Goal: Task Accomplishment & Management: Manage account settings

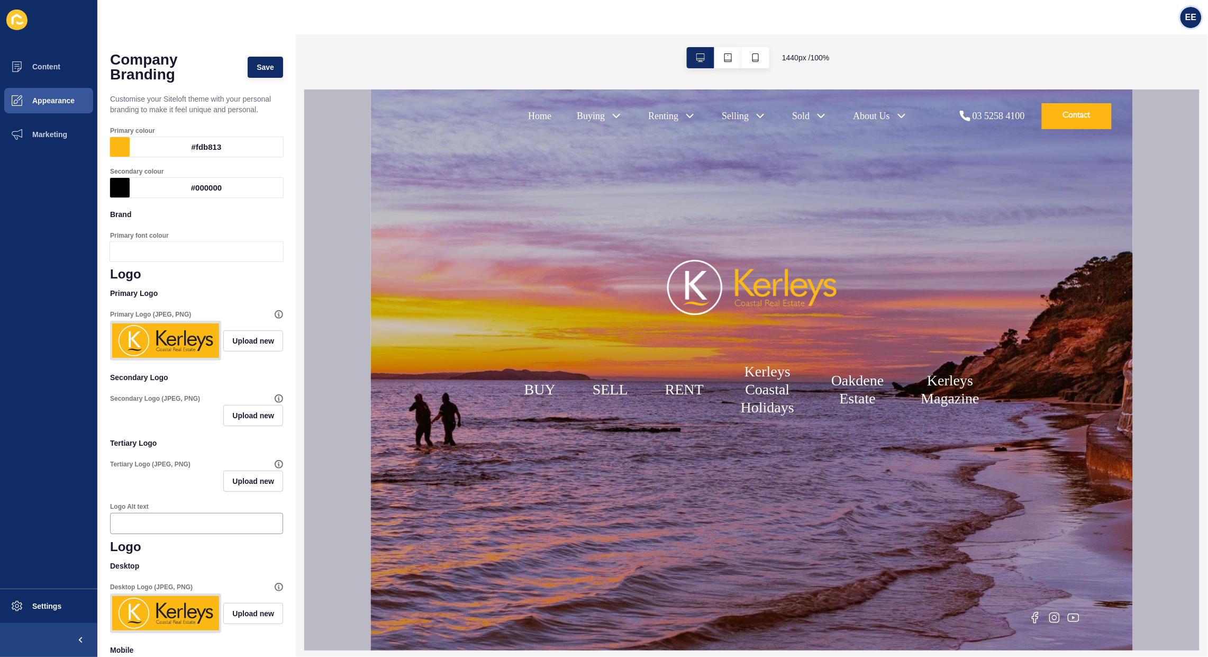
click at [1191, 12] on span "EE" at bounding box center [1190, 17] width 11 height 11
drag, startPoint x: 1138, startPoint y: 83, endPoint x: 1184, endPoint y: 87, distance: 46.3
click at [1140, 83] on link "Logout" at bounding box center [1165, 87] width 78 height 23
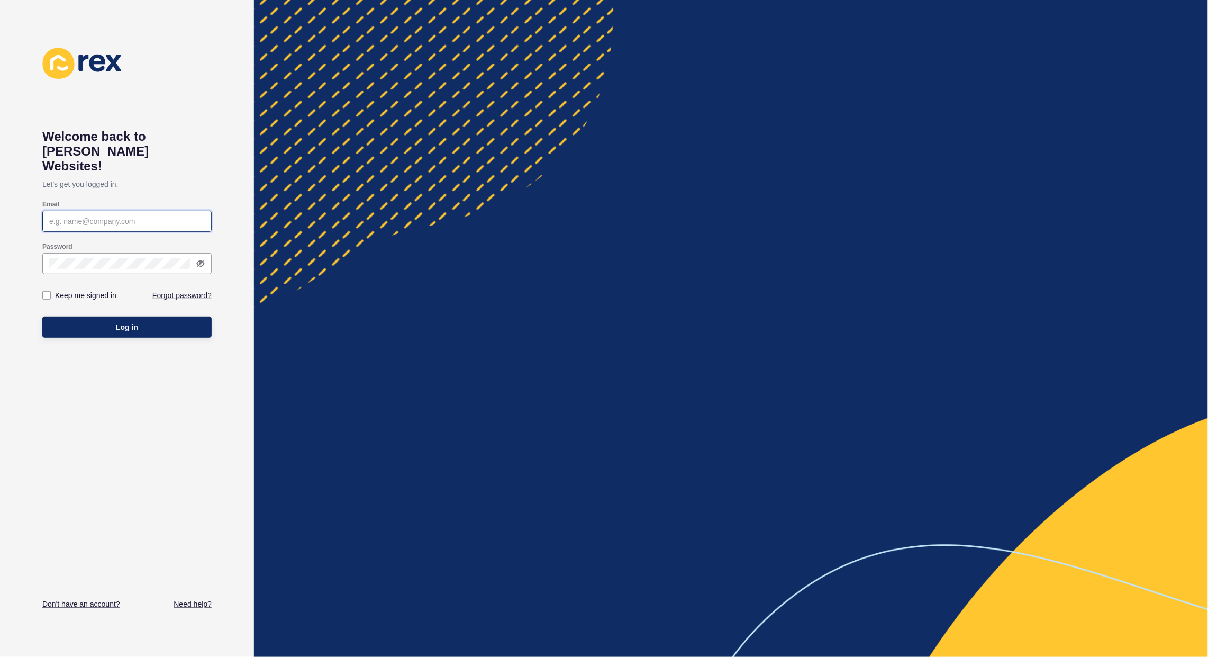
type input "[PERSON_NAME][EMAIL_ADDRESS][PERSON_NAME][DOMAIN_NAME]"
click at [87, 316] on button "Log in" at bounding box center [126, 326] width 169 height 21
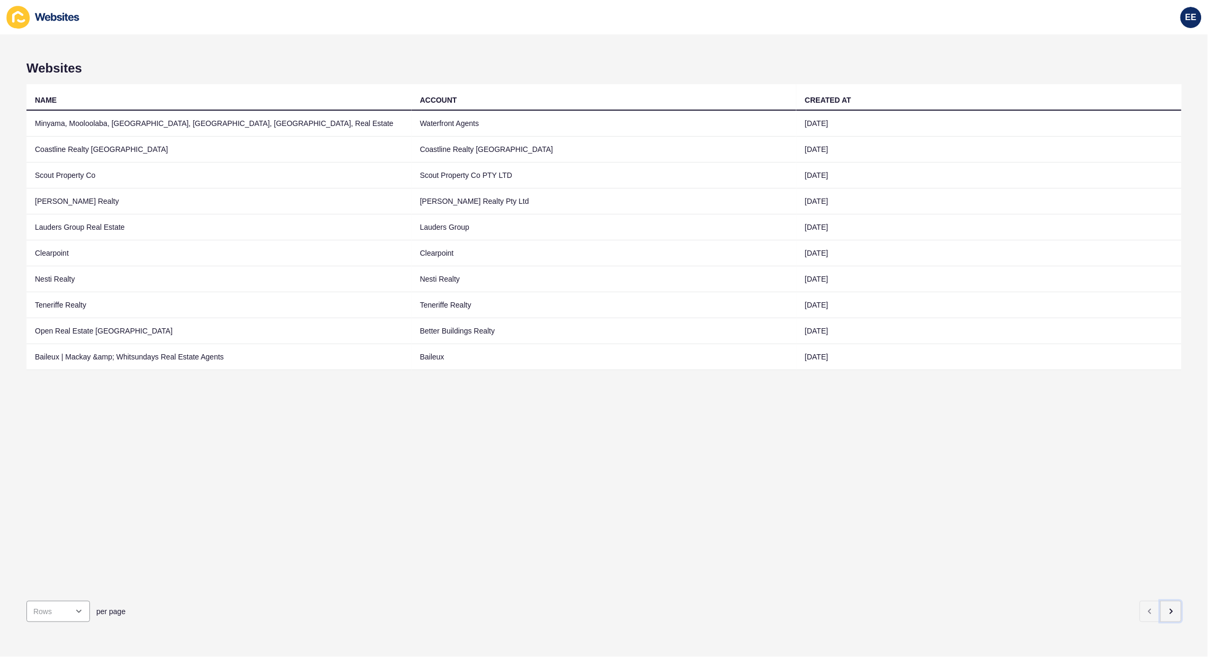
click at [1167, 607] on icon "button" at bounding box center [1171, 611] width 8 height 8
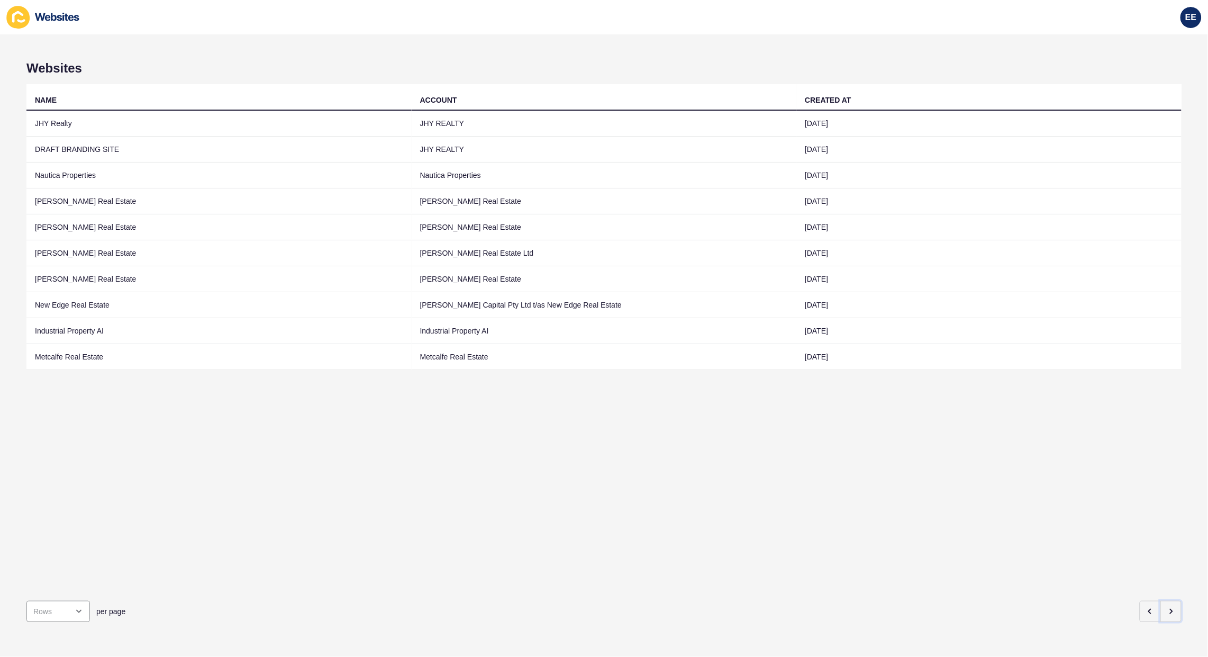
click at [1167, 607] on icon "button" at bounding box center [1171, 611] width 8 height 8
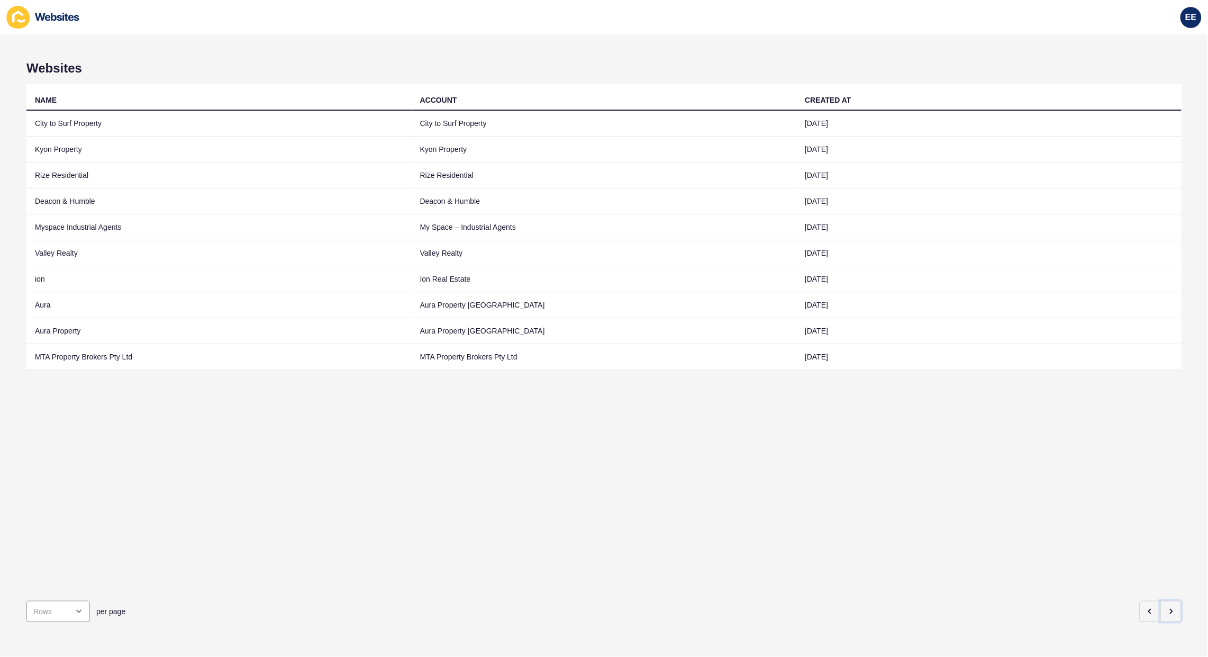
click at [1167, 607] on icon "button" at bounding box center [1171, 611] width 8 height 8
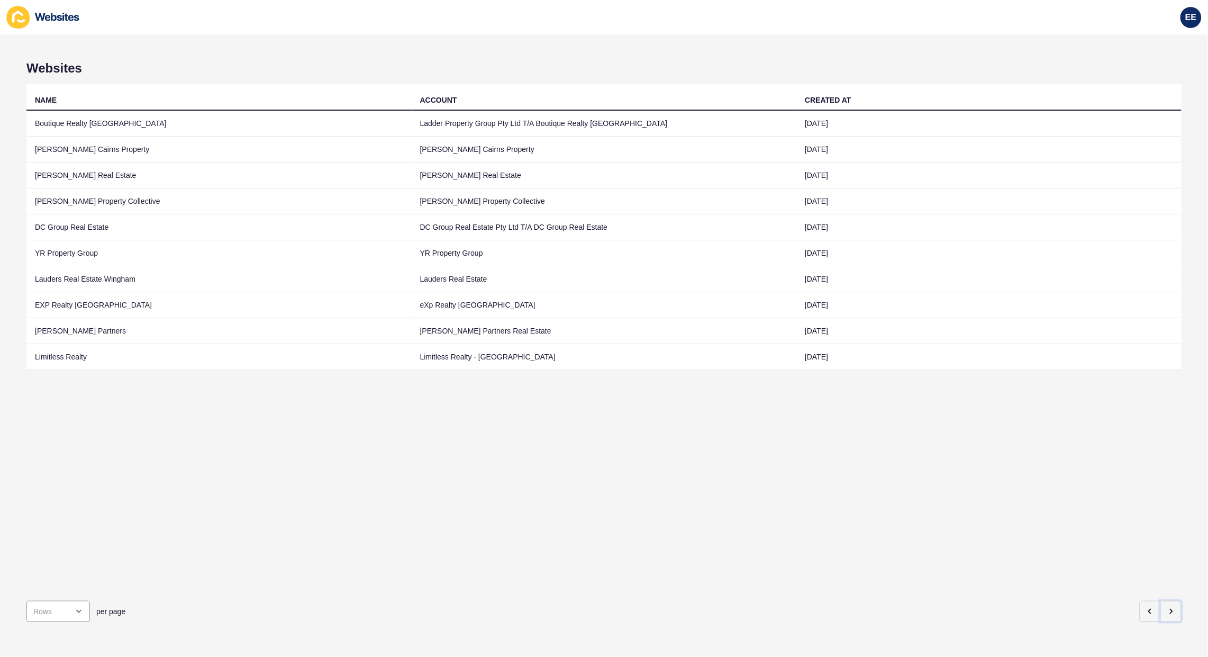
click at [1167, 607] on icon "button" at bounding box center [1171, 611] width 8 height 8
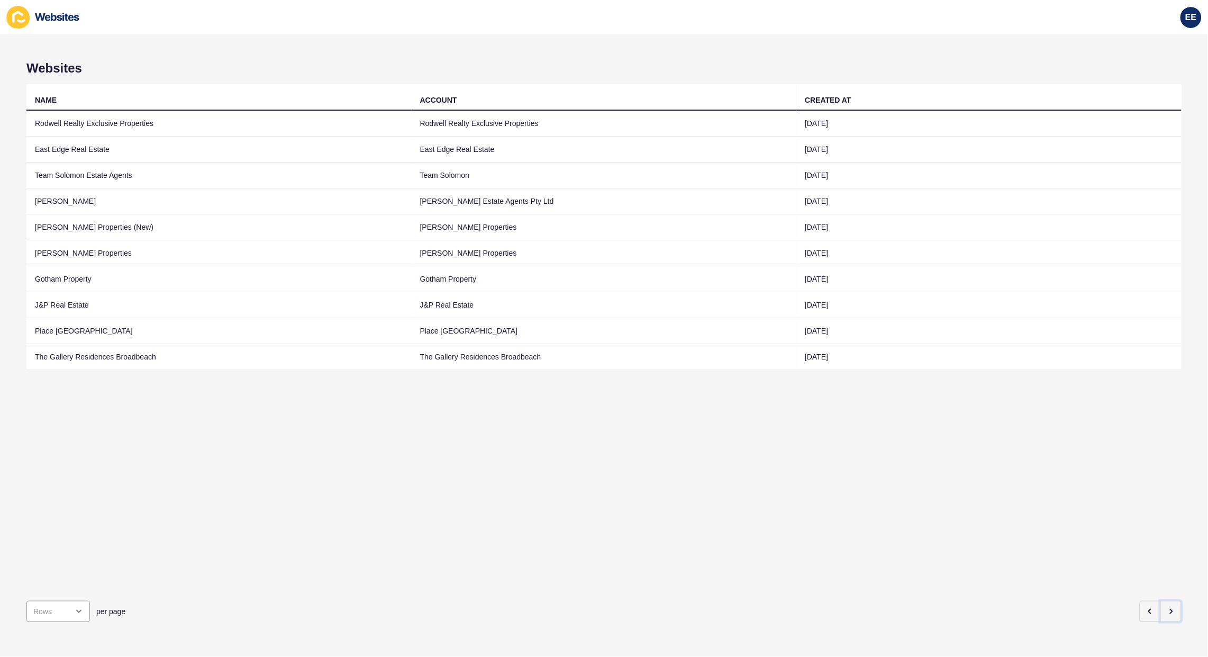
click at [1167, 607] on icon "button" at bounding box center [1171, 611] width 8 height 8
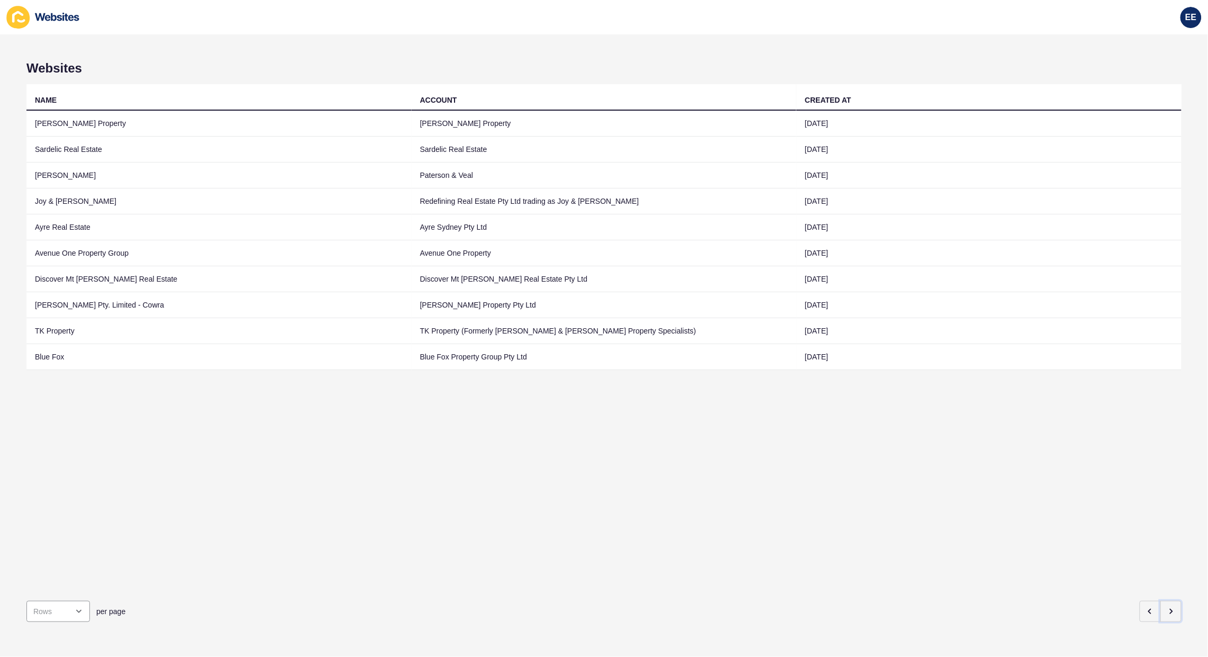
click at [1167, 607] on icon "button" at bounding box center [1171, 611] width 8 height 8
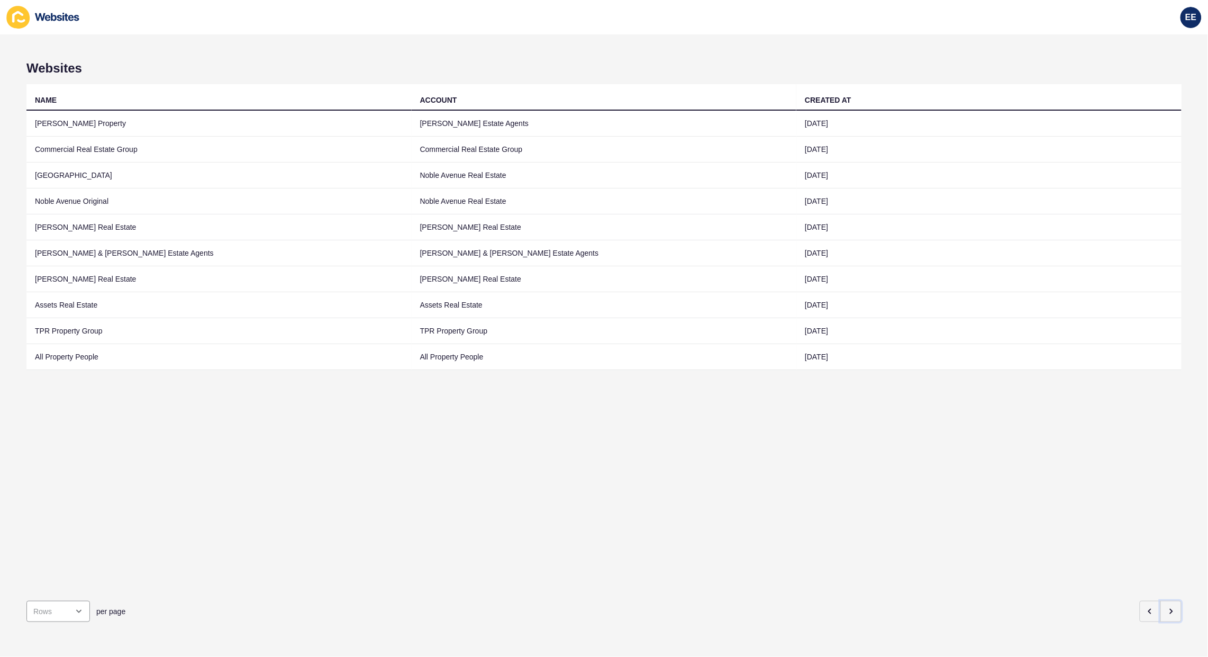
click at [1167, 607] on icon "button" at bounding box center [1171, 611] width 8 height 8
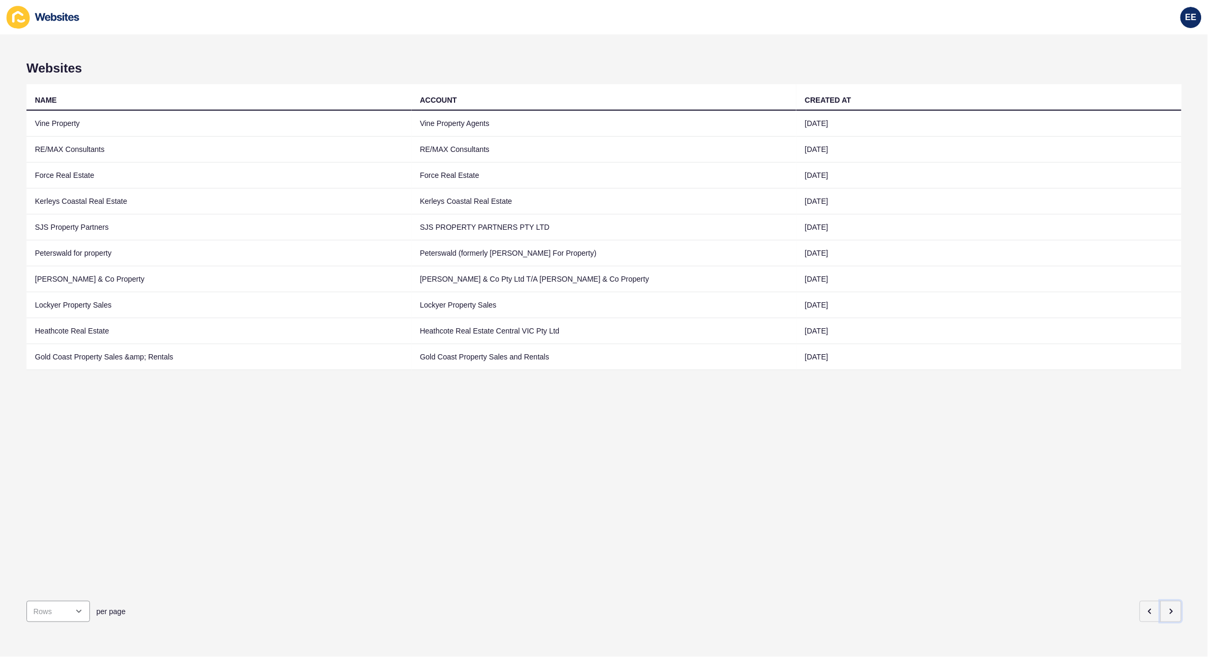
click at [1167, 607] on icon "button" at bounding box center [1171, 611] width 8 height 8
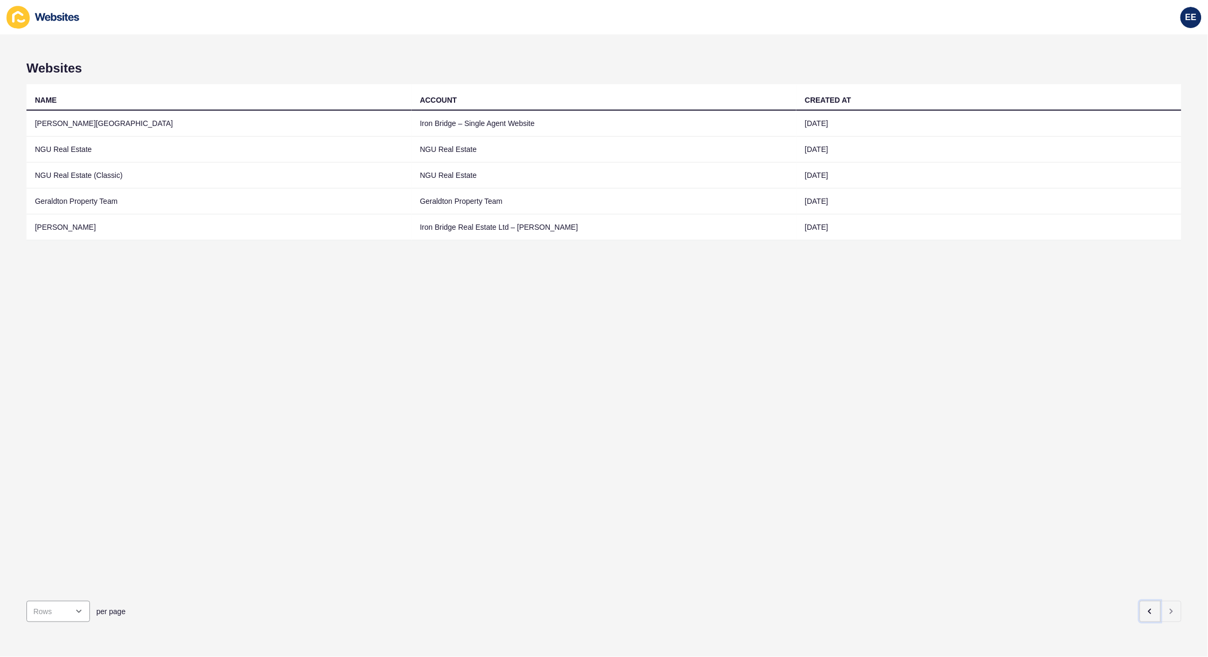
click at [1146, 607] on icon "button" at bounding box center [1150, 611] width 8 height 8
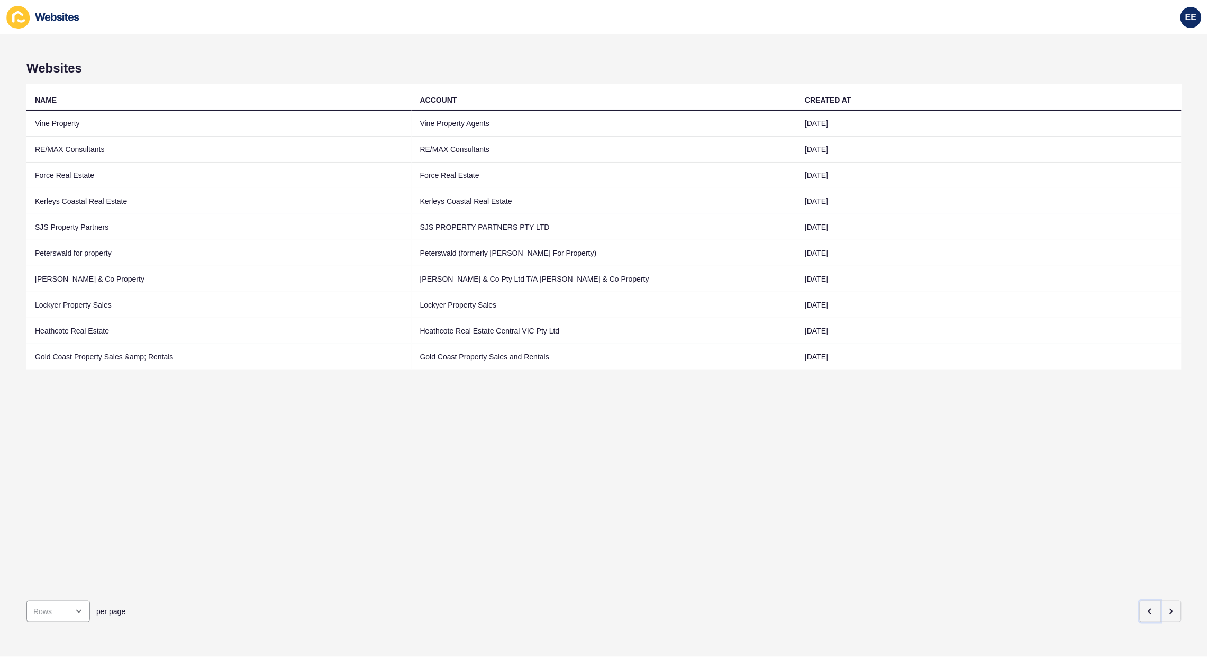
click at [1146, 607] on icon "button" at bounding box center [1150, 611] width 8 height 8
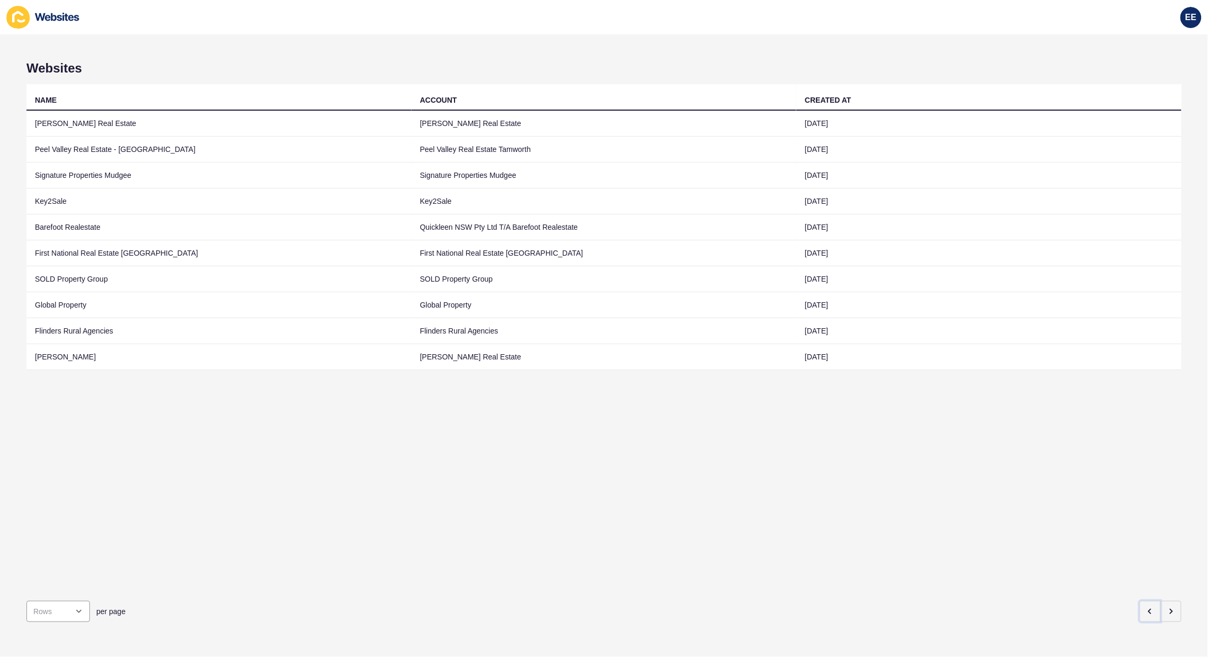
click at [1146, 607] on icon "button" at bounding box center [1150, 611] width 8 height 8
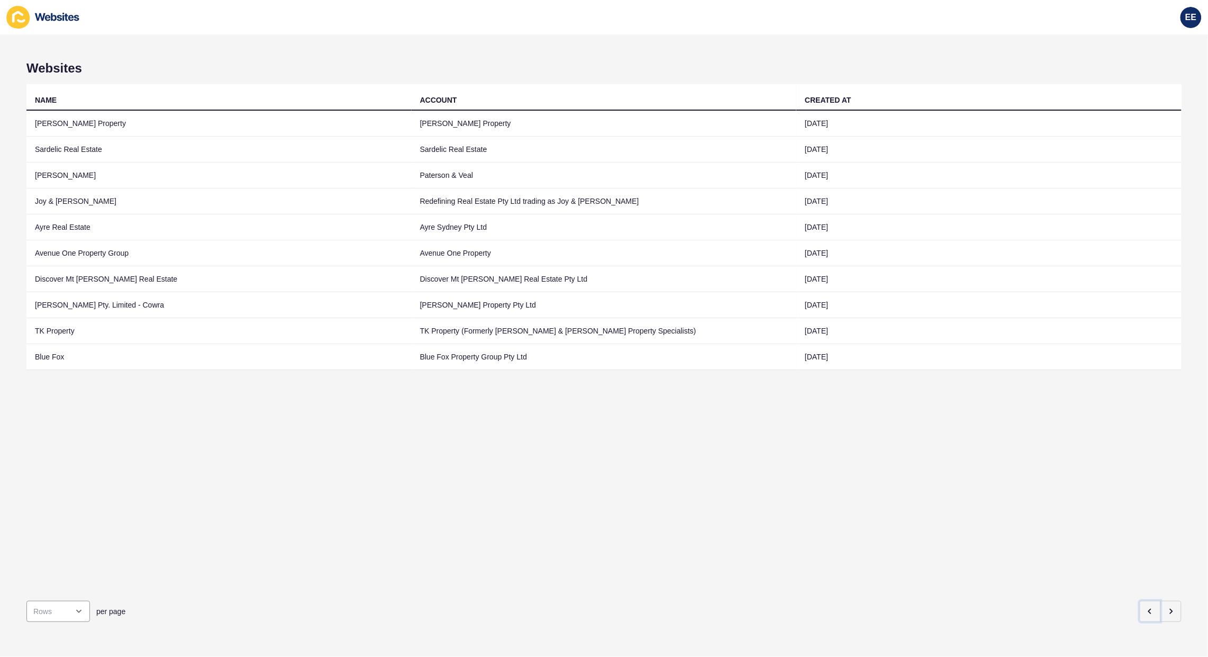
click at [1149, 609] on icon "button" at bounding box center [1150, 611] width 2 height 4
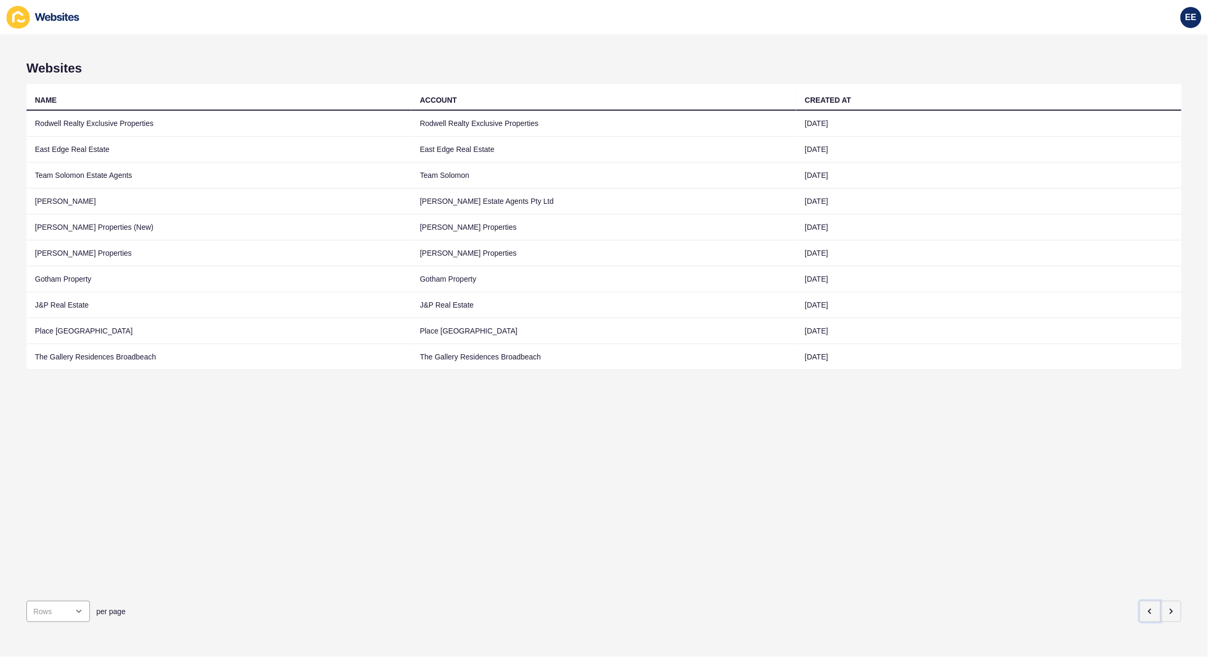
click at [1149, 609] on icon "button" at bounding box center [1150, 611] width 2 height 4
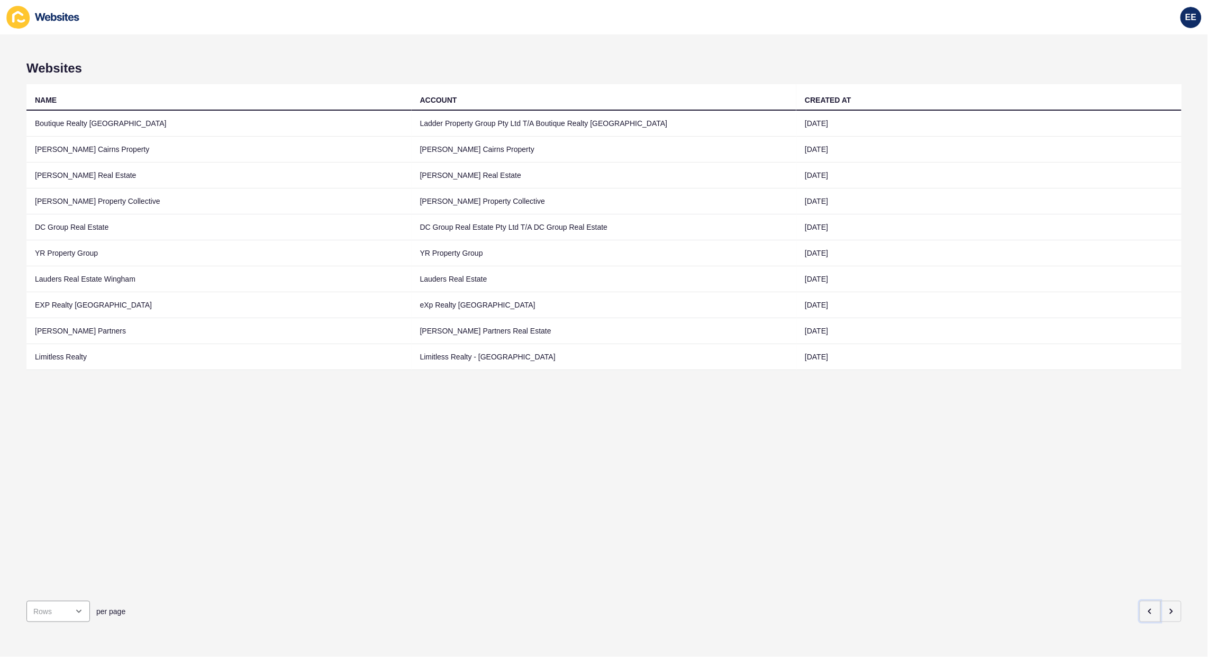
click at [1149, 609] on icon "button" at bounding box center [1150, 611] width 2 height 4
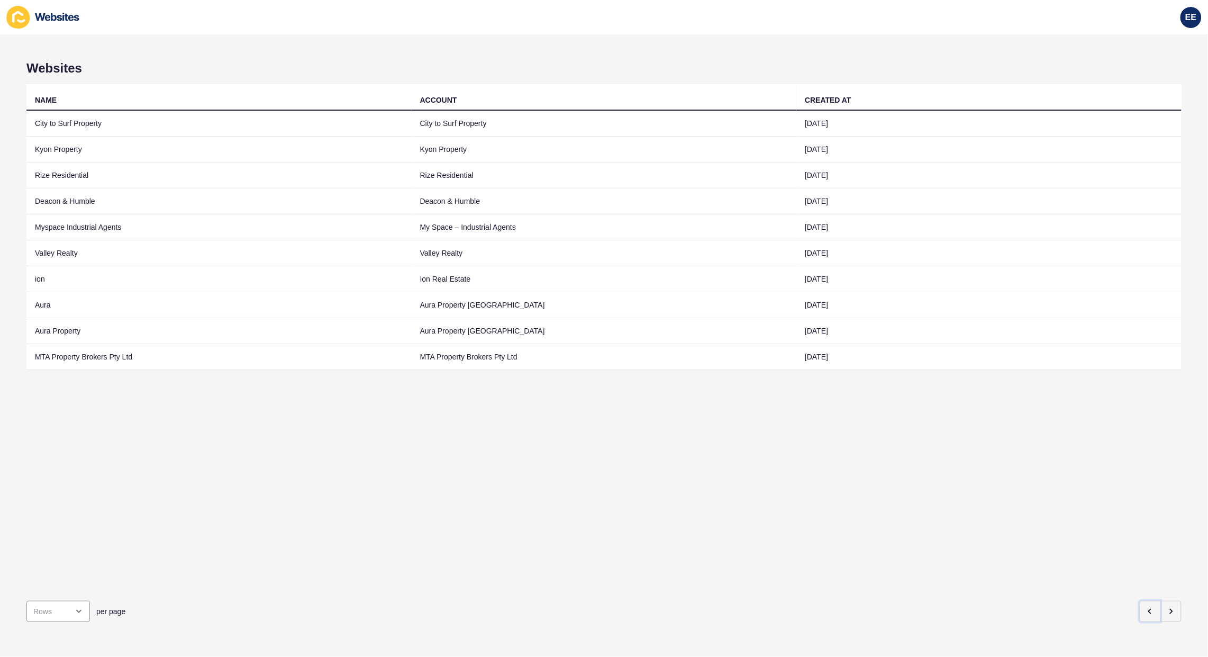
click at [1149, 609] on icon "button" at bounding box center [1150, 611] width 2 height 4
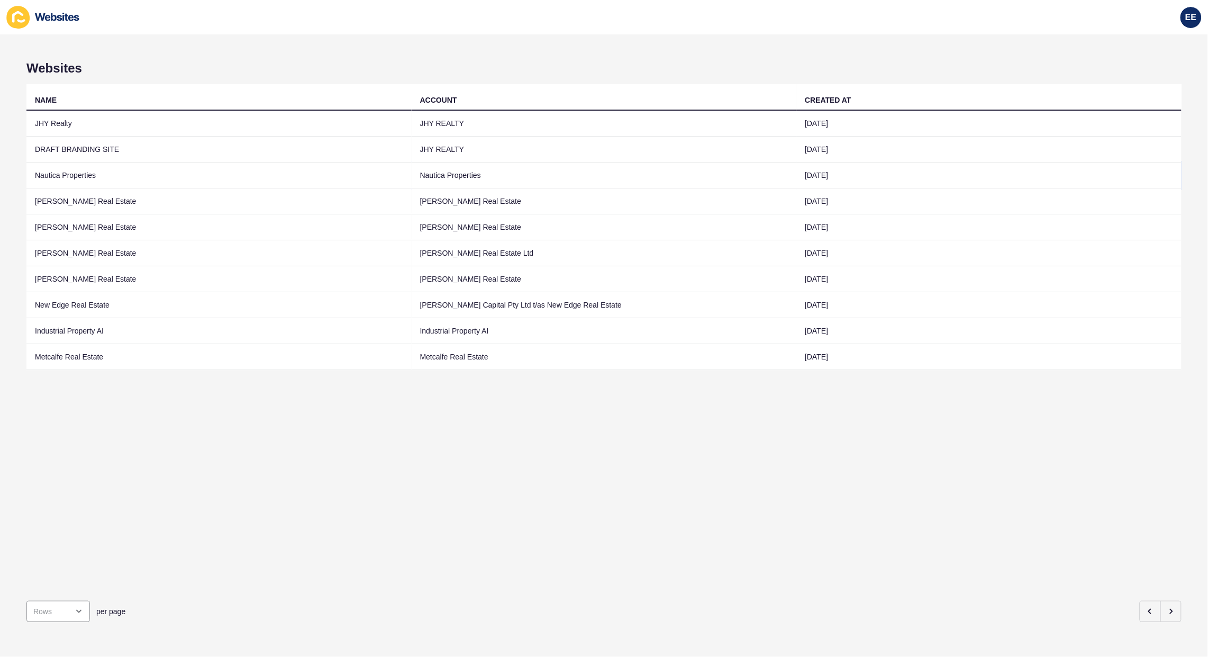
click at [75, 178] on td "Nautica Properties" at bounding box center [218, 175] width 385 height 26
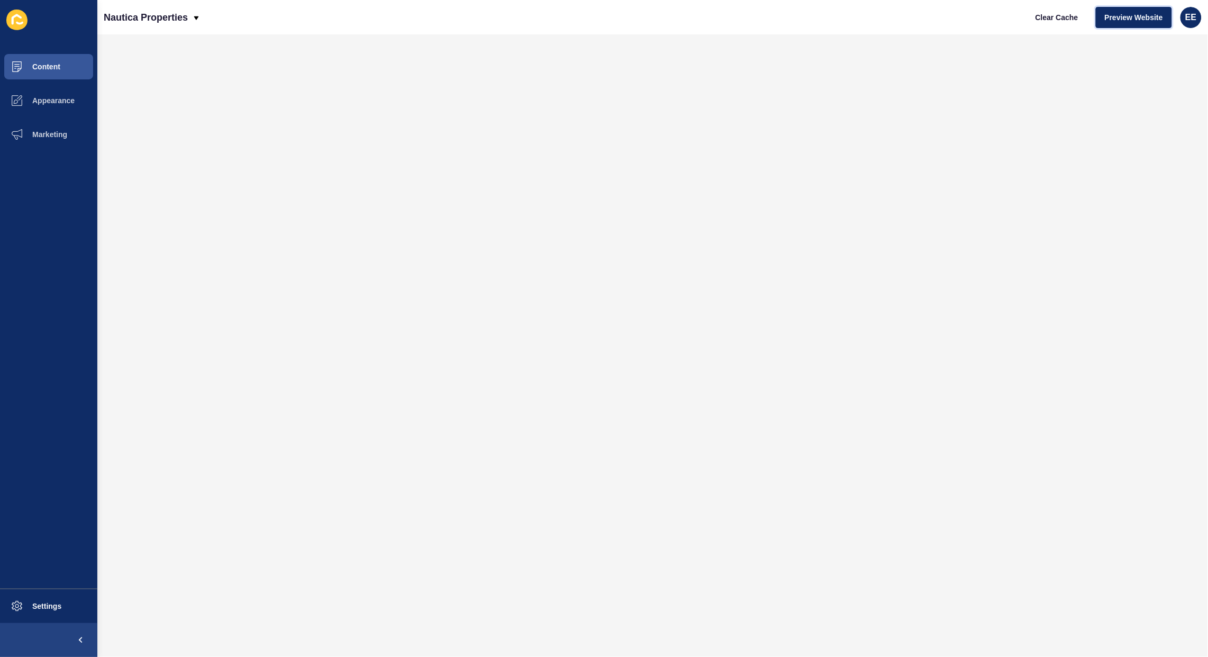
click at [1141, 17] on span "Preview Website" at bounding box center [1134, 17] width 58 height 11
click at [59, 102] on span "Appearance" at bounding box center [36, 100] width 76 height 8
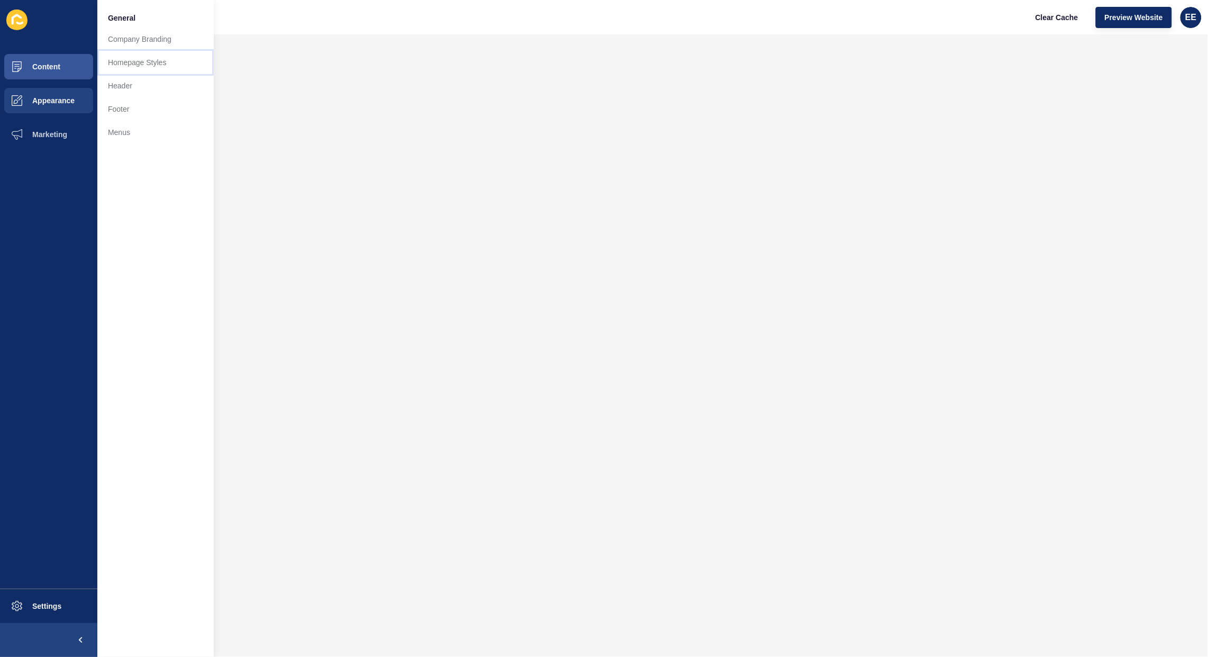
drag, startPoint x: 139, startPoint y: 61, endPoint x: 204, endPoint y: 67, distance: 65.4
click at [139, 61] on link "Homepage Styles" at bounding box center [155, 62] width 116 height 23
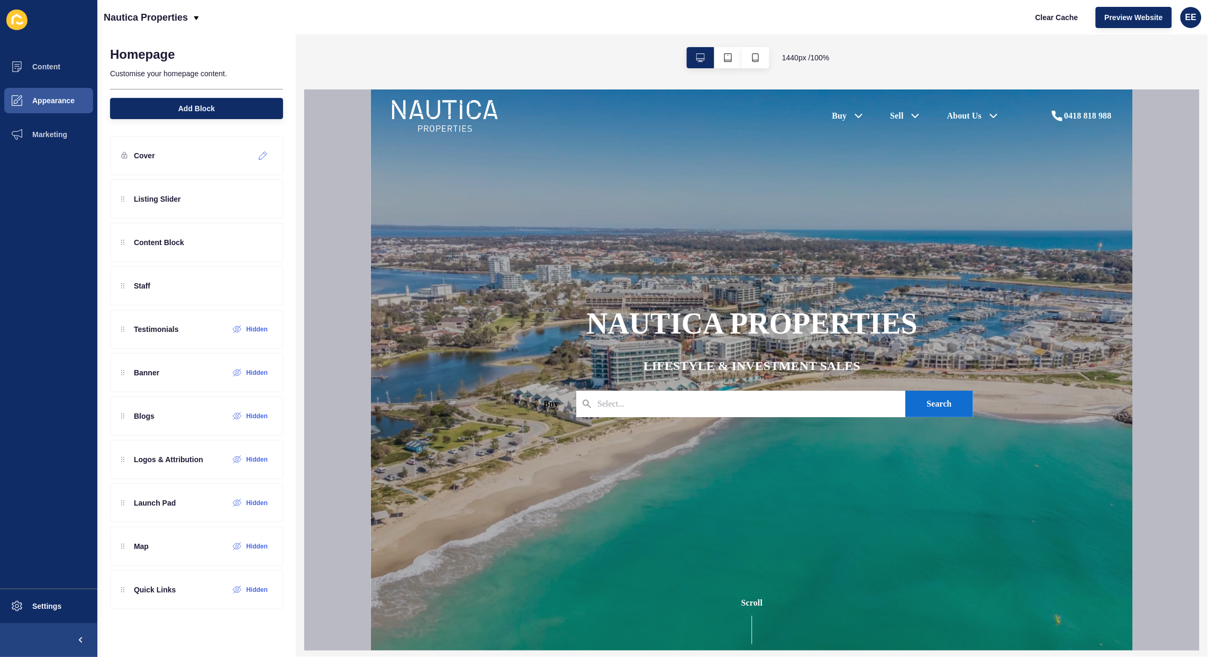
click at [261, 154] on icon at bounding box center [263, 155] width 9 height 8
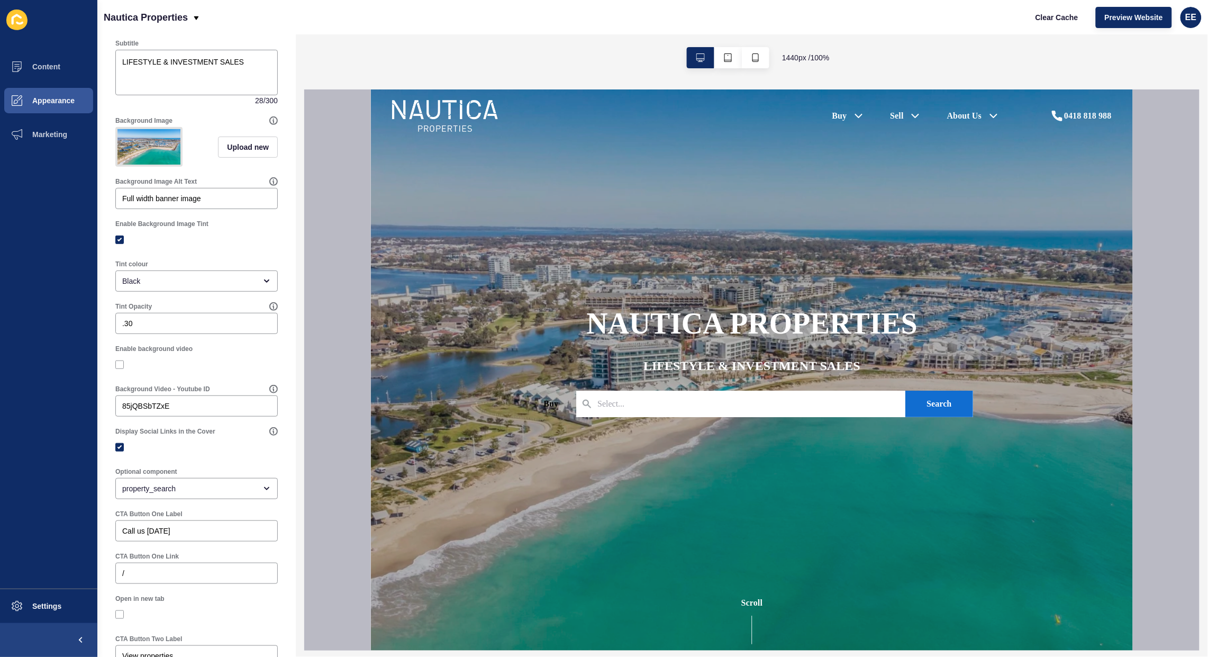
scroll to position [132, 0]
click at [233, 149] on span "Upload new" at bounding box center [248, 145] width 42 height 11
click at [189, 152] on span at bounding box center [196, 146] width 160 height 41
click at [116, 126] on input "Drag or click to upload" at bounding box center [116, 126] width 0 height 0
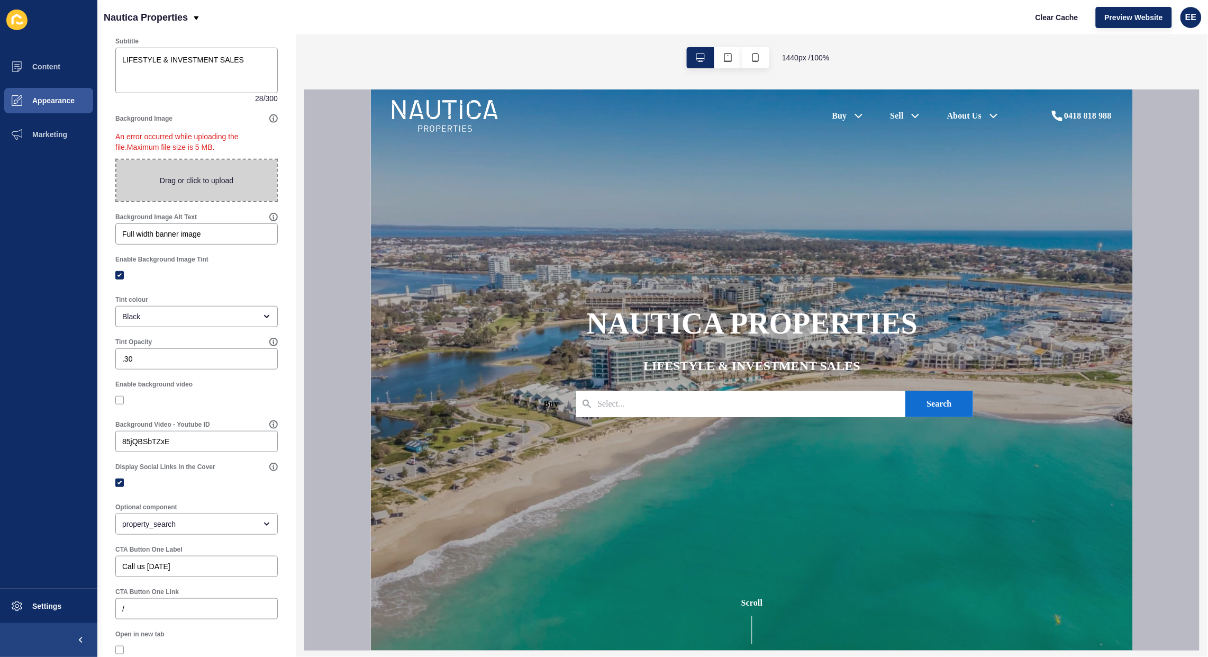
click at [195, 186] on span at bounding box center [196, 180] width 160 height 41
click at [116, 160] on input "Drag or click to upload" at bounding box center [116, 160] width 0 height 0
type input "C:\fakepath\HomePageheader.jpg"
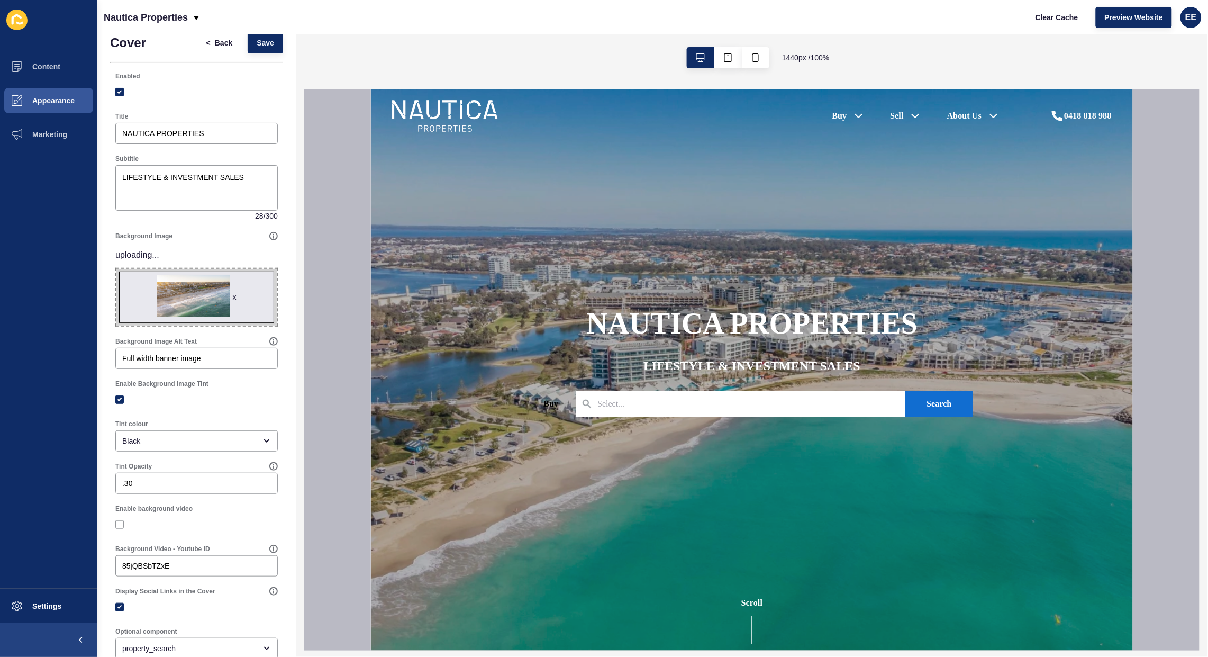
scroll to position [0, 0]
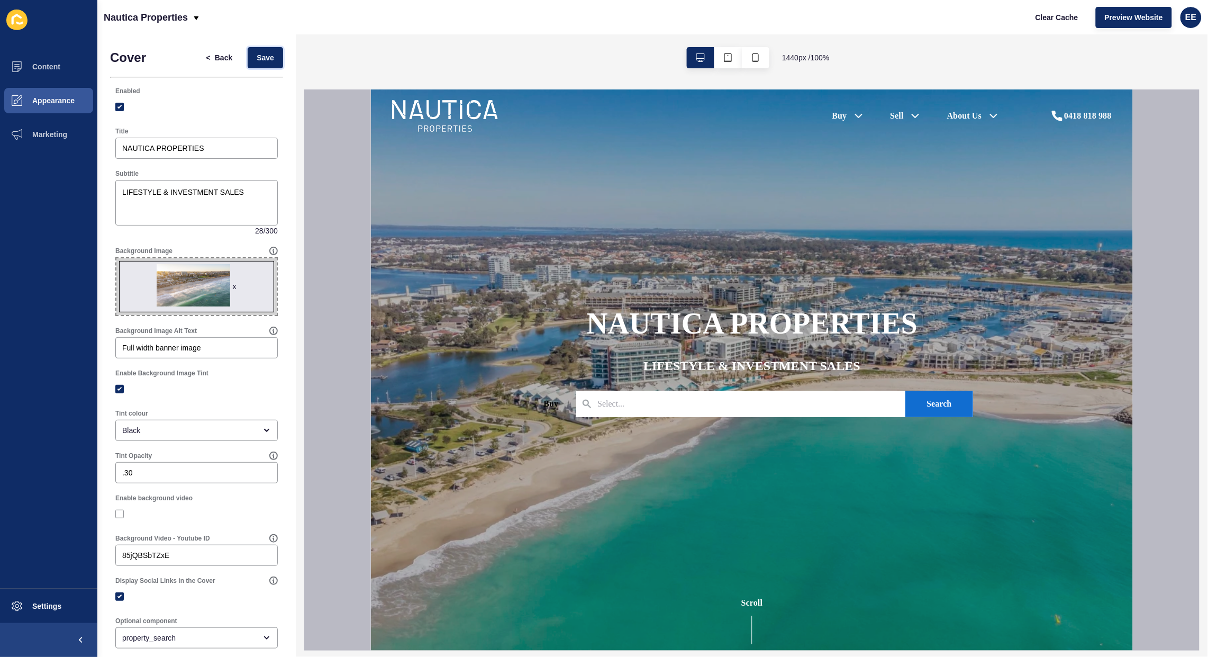
click at [265, 59] on button "Save" at bounding box center [265, 57] width 35 height 21
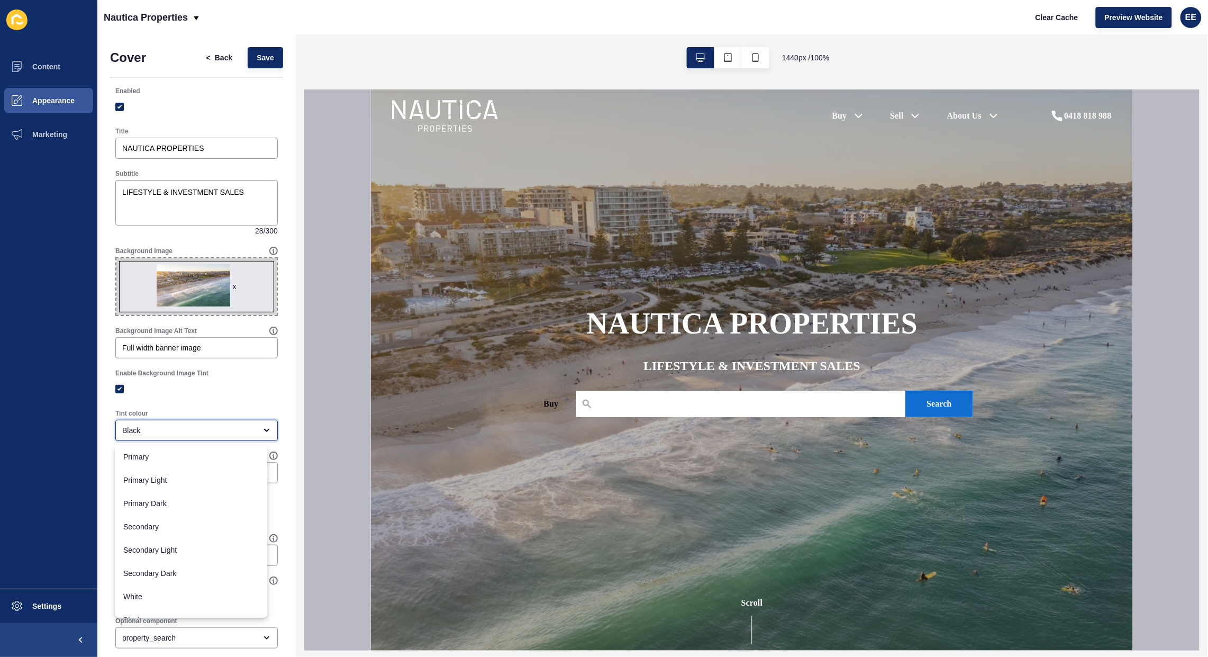
click at [169, 430] on div "Black" at bounding box center [189, 430] width 134 height 11
click at [159, 611] on div "Black" at bounding box center [191, 605] width 152 height 23
drag, startPoint x: 151, startPoint y: 475, endPoint x: 56, endPoint y: 475, distance: 95.8
click at [56, 475] on div "Content Appearance Marketing Settings Nautica Properties Clear Cache Preview We…" at bounding box center [604, 328] width 1208 height 657
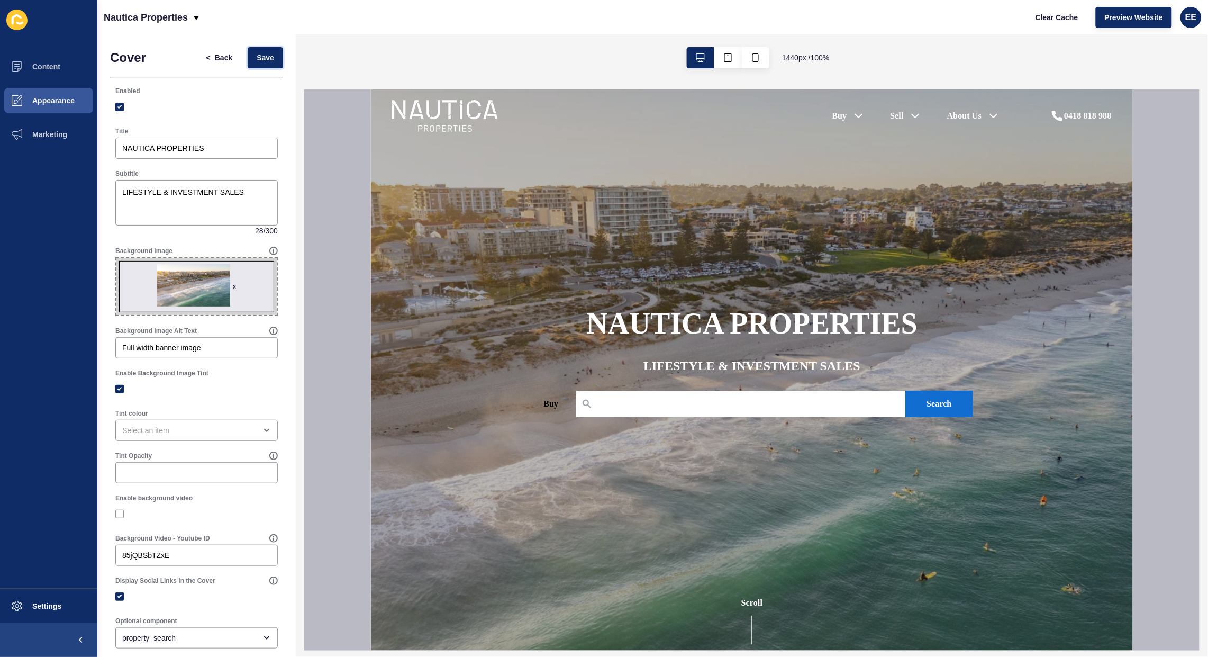
click at [258, 50] on button "Save" at bounding box center [265, 57] width 35 height 21
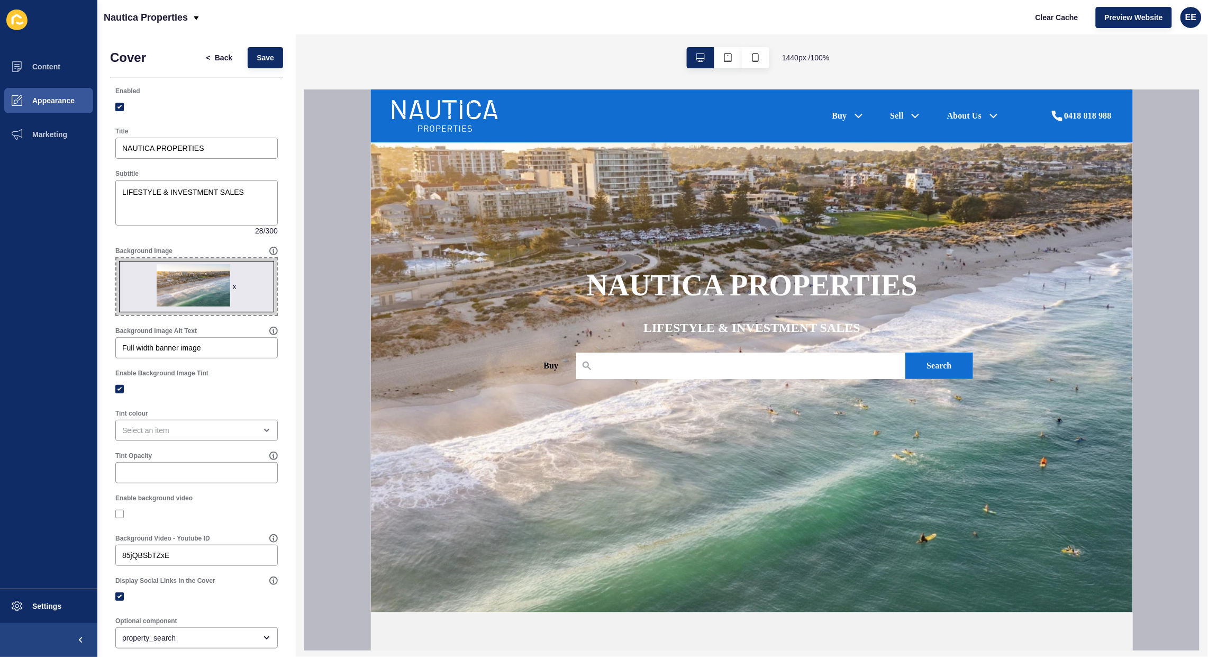
scroll to position [0, 0]
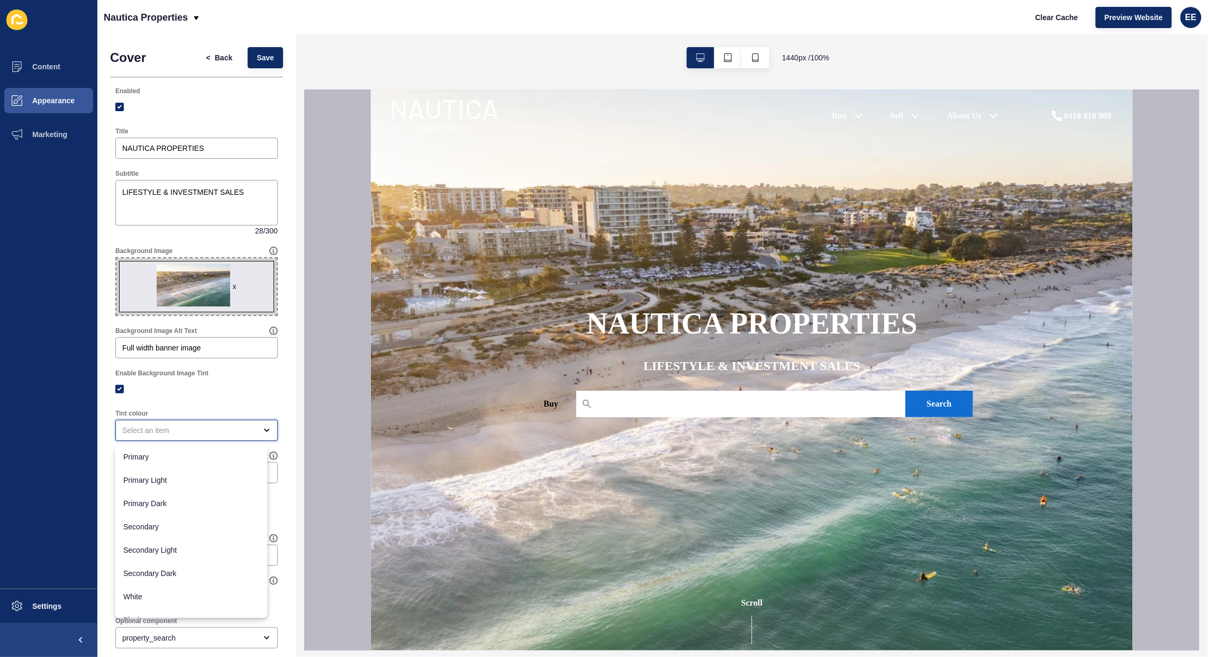
click at [177, 434] on div "close menu" at bounding box center [189, 430] width 134 height 11
click at [157, 604] on span "Black" at bounding box center [191, 605] width 135 height 11
type input "Black"
click at [176, 472] on input "Tint Opacity" at bounding box center [196, 472] width 149 height 11
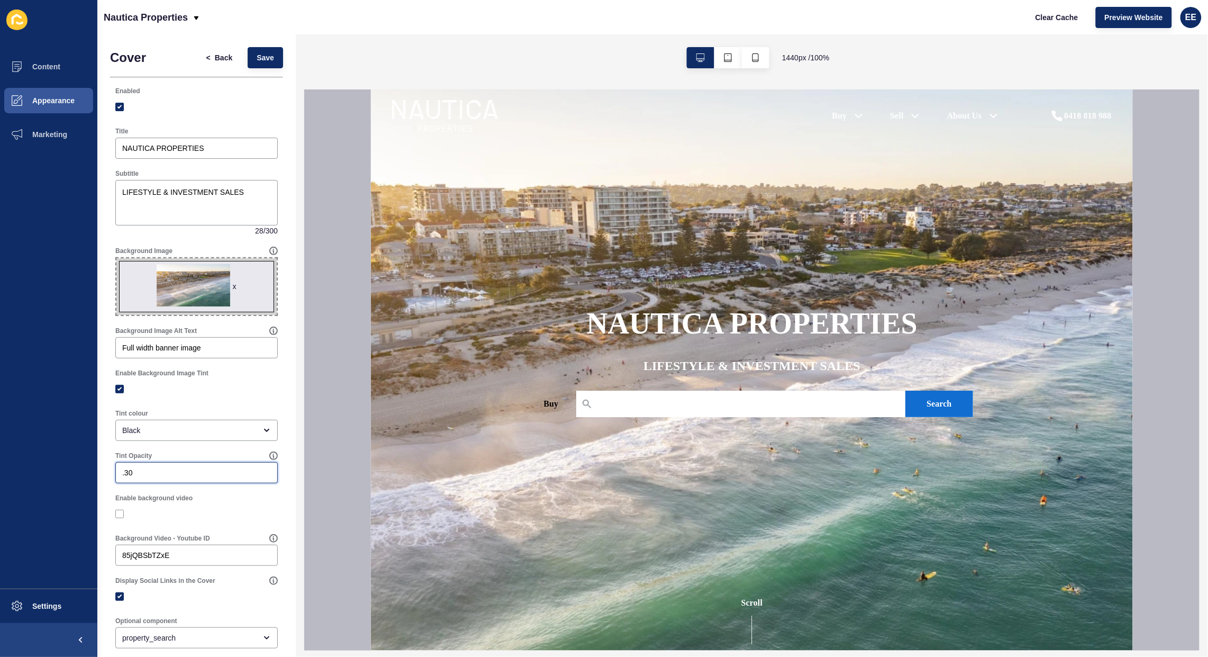
type input ".30"
click at [257, 62] on span "Save" at bounding box center [265, 57] width 17 height 11
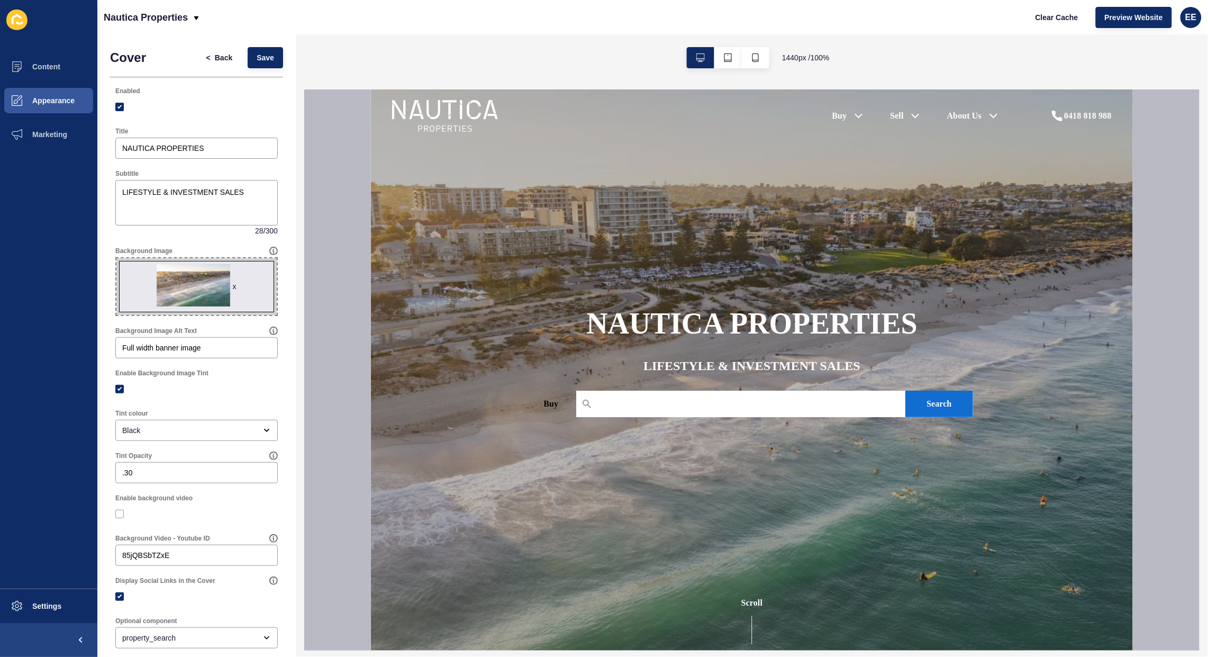
scroll to position [0, 0]
click at [33, 604] on span "Settings" at bounding box center [29, 606] width 63 height 8
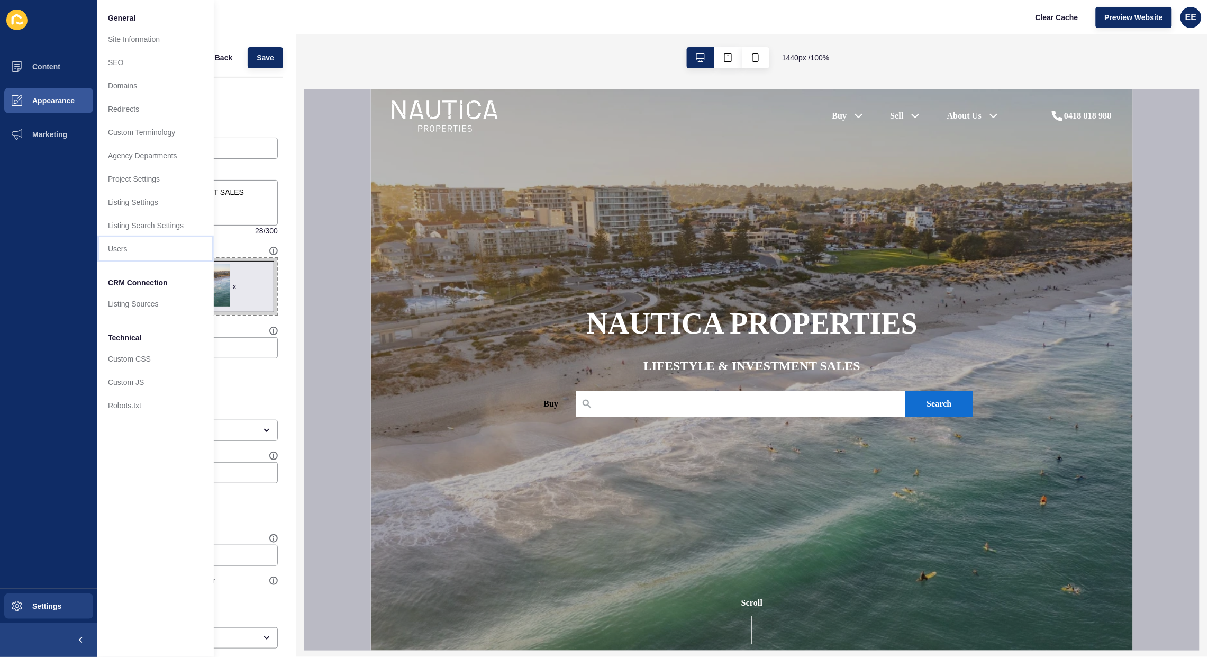
click at [121, 242] on link "Users" at bounding box center [155, 248] width 116 height 23
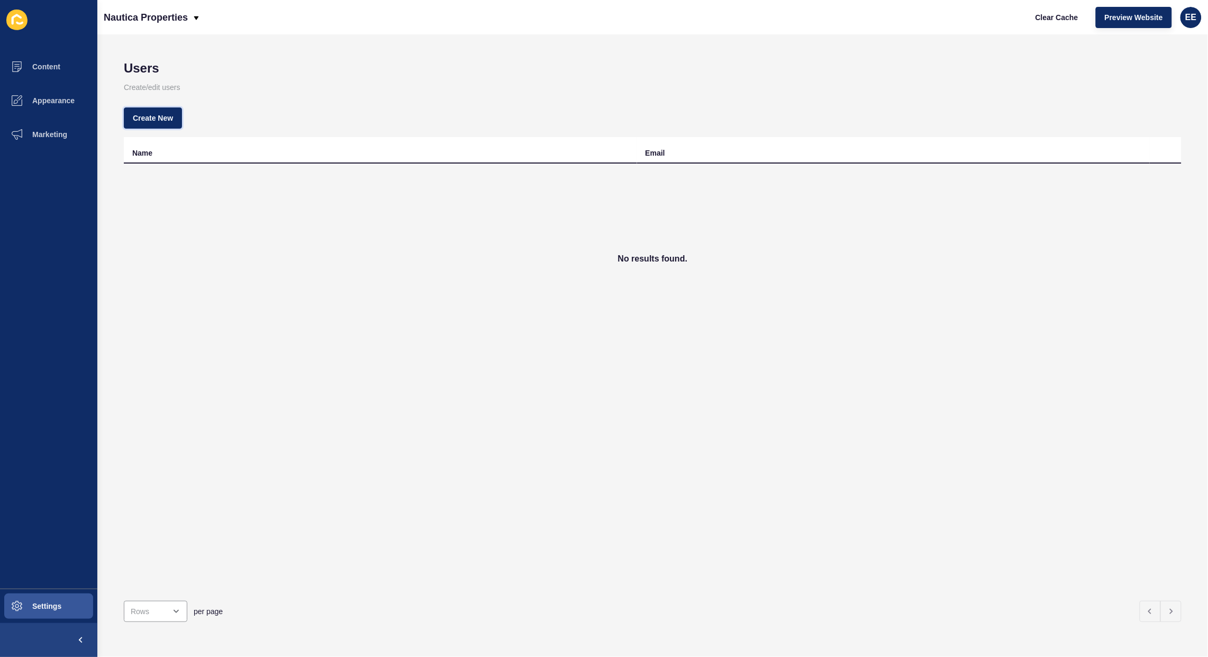
click at [152, 113] on span "Create New" at bounding box center [153, 118] width 40 height 11
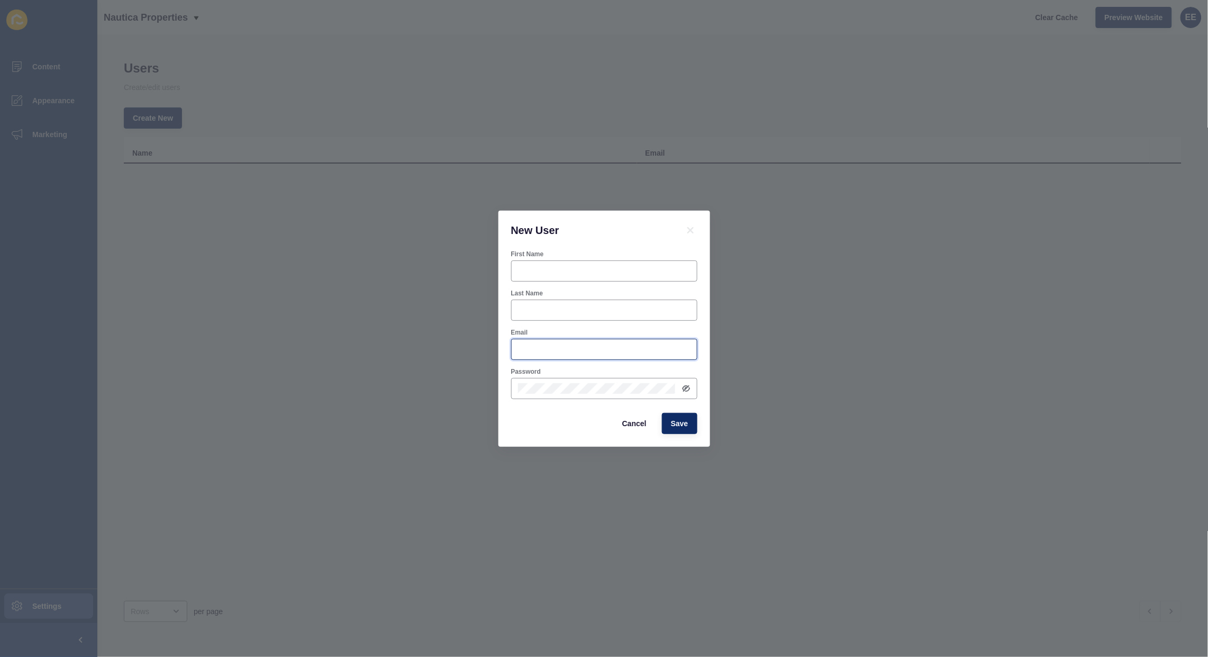
type input "[PERSON_NAME][EMAIL_ADDRESS][PERSON_NAME][DOMAIN_NAME]"
click at [525, 266] on input "First Name" at bounding box center [604, 271] width 172 height 11
type input "[PERSON_NAME]"
click at [545, 307] on input "Last Name" at bounding box center [604, 310] width 172 height 11
type input "[PERSON_NAME]"
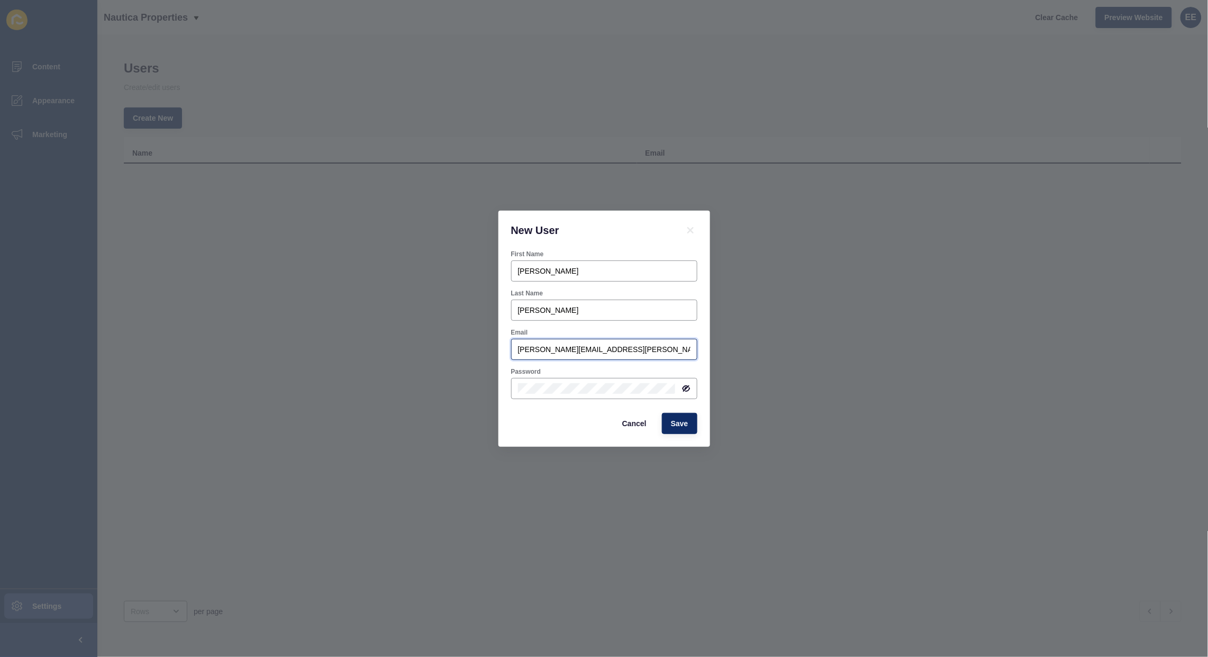
drag, startPoint x: 661, startPoint y: 350, endPoint x: 274, endPoint y: 350, distance: 387.3
click at [274, 350] on div "New User First Name [PERSON_NAME] Last Name [PERSON_NAME] Email [PERSON_NAME][E…" at bounding box center [604, 328] width 1208 height 657
paste input "amcgeever@seashells"
type input "[EMAIL_ADDRESS][DOMAIN_NAME]"
click at [685, 387] on icon at bounding box center [685, 388] width 5 height 5
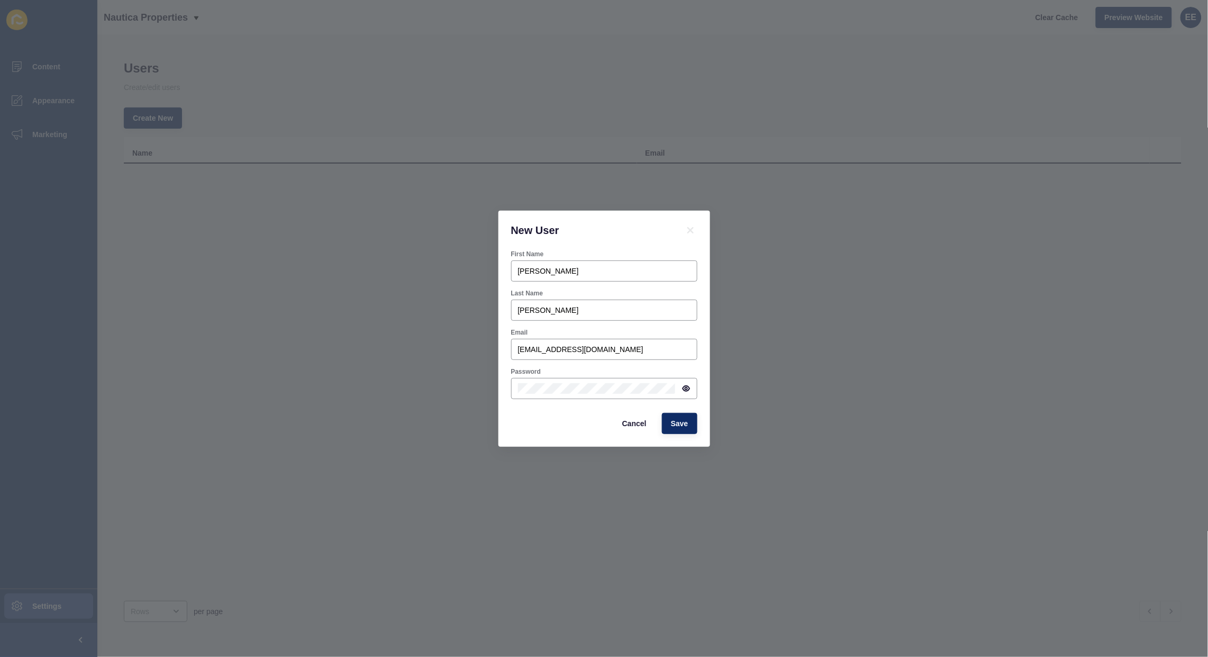
click at [504, 410] on div "First Name [PERSON_NAME] Last Name [PERSON_NAME] Email [EMAIL_ADDRESS][DOMAIN_N…" at bounding box center [604, 348] width 212 height 197
click at [683, 418] on span "Save" at bounding box center [679, 423] width 17 height 11
